Goal: Transaction & Acquisition: Purchase product/service

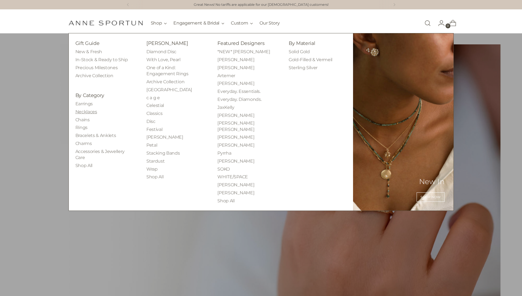
click at [90, 111] on link "Necklaces" at bounding box center [86, 111] width 22 height 5
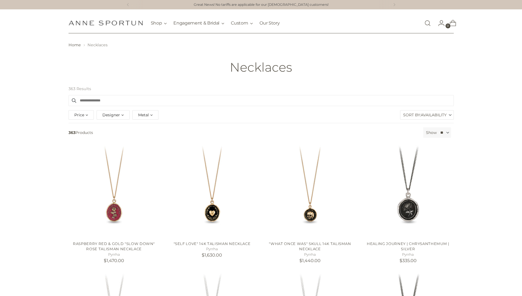
click at [150, 116] on div "Metal" at bounding box center [145, 114] width 26 height 9
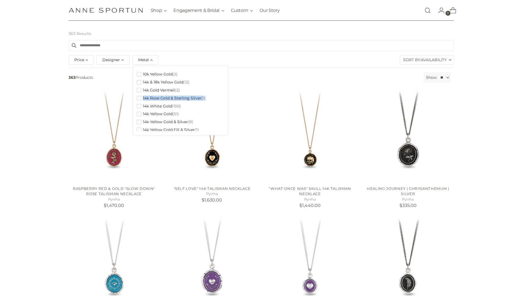
drag, startPoint x: 224, startPoint y: 87, endPoint x: 225, endPoint y: 95, distance: 7.7
click at [225, 95] on div "10k Yellow Gold (3) 14k & 18k Yellow Gold (12) 14k Gold Vermeil (2) 14k Rose Go…" at bounding box center [180, 100] width 96 height 69
drag, startPoint x: 222, startPoint y: 109, endPoint x: 222, endPoint y: 114, distance: 5.5
click at [222, 114] on div "10k Yellow Gold (3) 14k & 18k Yellow Gold (12) 14k Gold Vermeil (2) 14k Rose Go…" at bounding box center [180, 100] width 87 height 61
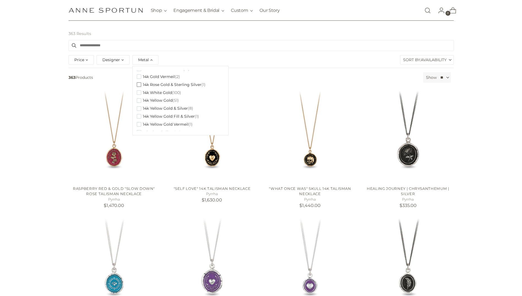
scroll to position [12, 0]
click at [164, 94] on span "14k White Gold" at bounding box center [157, 94] width 29 height 5
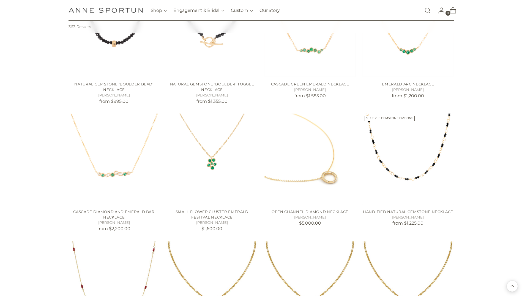
scroll to position [660, 0]
